Goal: Transaction & Acquisition: Obtain resource

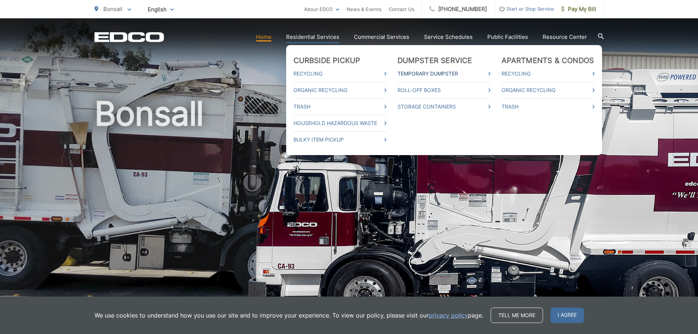
click at [452, 74] on link "Temporary Dumpster" at bounding box center [443, 73] width 93 height 9
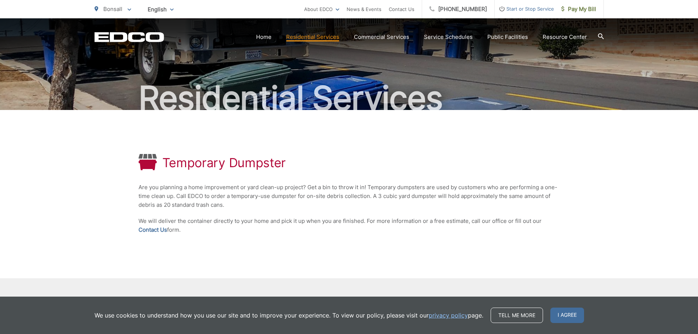
scroll to position [93, 0]
